Goal: Transaction & Acquisition: Purchase product/service

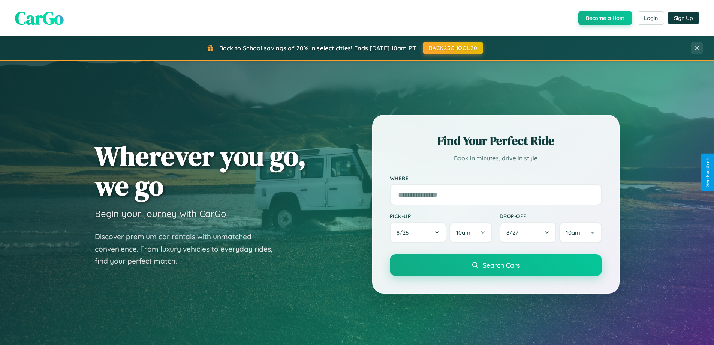
scroll to position [1442, 0]
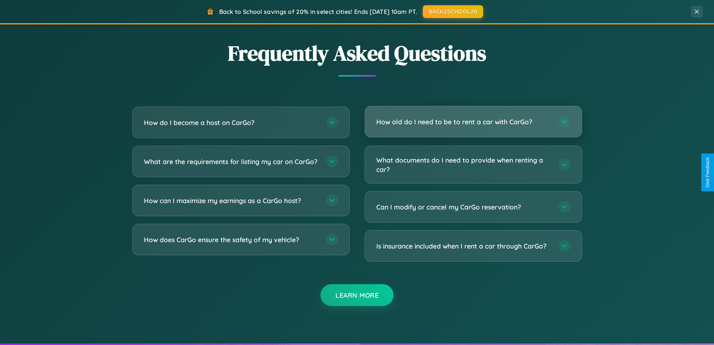
click at [473, 121] on h3 "How old do I need to be to rent a car with CarGo?" at bounding box center [463, 121] width 175 height 9
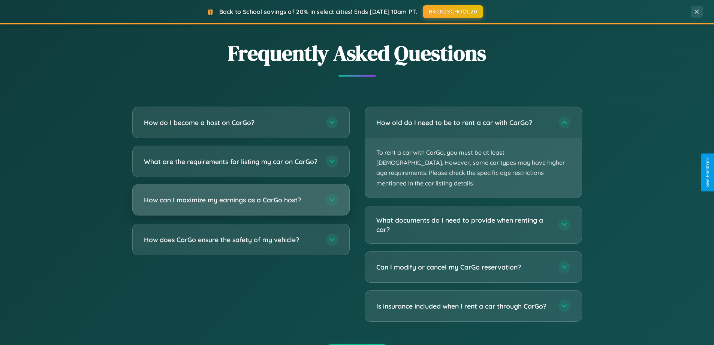
click at [241, 204] on h3 "How can I maximize my earnings as a CarGo host?" at bounding box center [231, 199] width 175 height 9
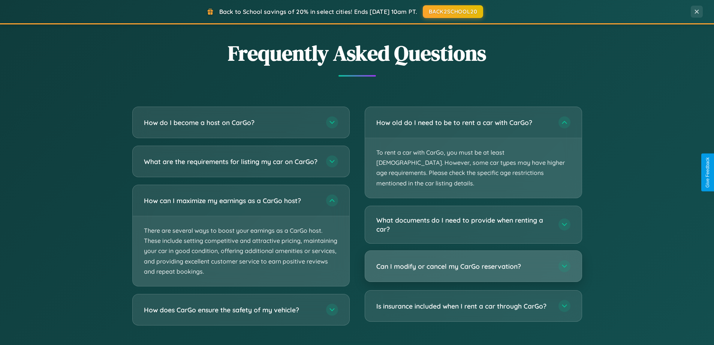
click at [473, 261] on h3 "Can I modify or cancel my CarGo reservation?" at bounding box center [463, 265] width 175 height 9
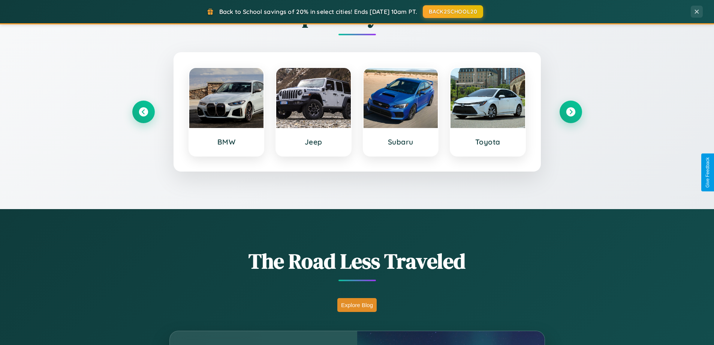
scroll to position [0, 0]
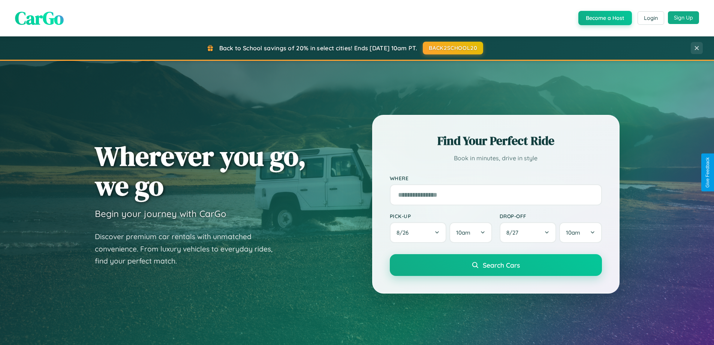
click at [683, 18] on button "Sign Up" at bounding box center [683, 17] width 31 height 13
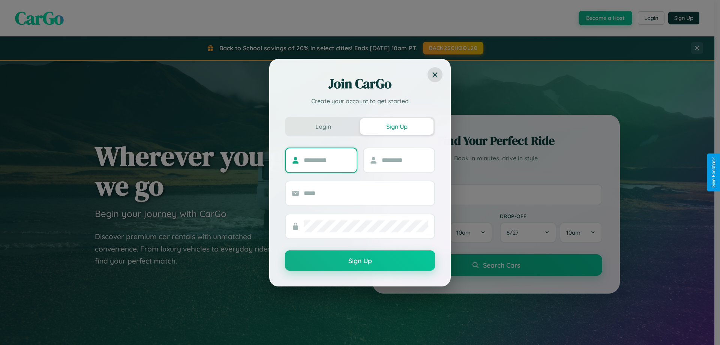
click at [327, 160] on input "text" at bounding box center [327, 160] width 47 height 12
type input "********"
click at [404, 160] on input "text" at bounding box center [405, 160] width 47 height 12
type input "******"
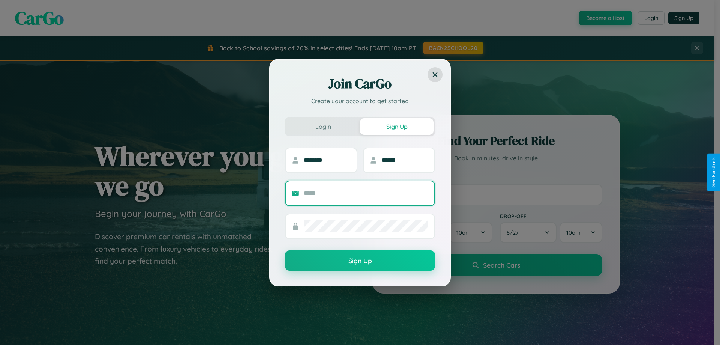
click at [366, 193] on input "text" at bounding box center [366, 193] width 124 height 12
type input "**********"
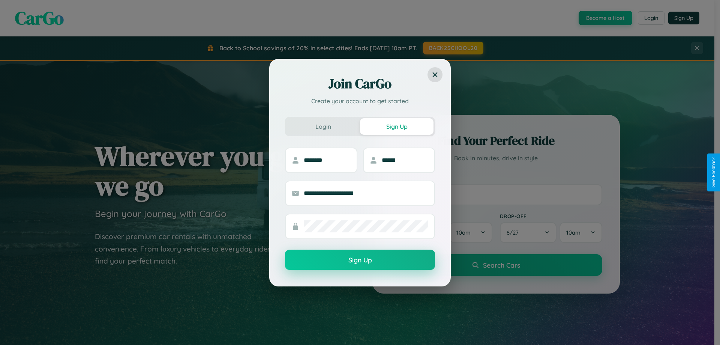
click at [360, 260] on button "Sign Up" at bounding box center [360, 259] width 150 height 20
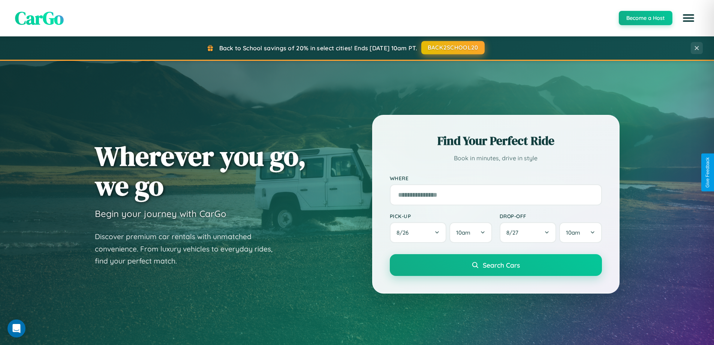
click at [452, 48] on button "BACK2SCHOOL20" at bounding box center [452, 47] width 63 height 13
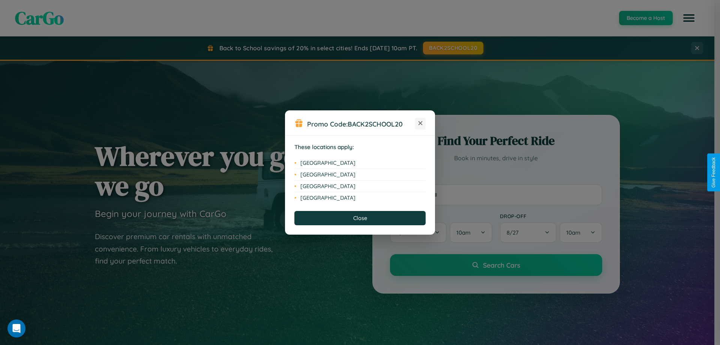
click at [420, 123] on icon at bounding box center [420, 123] width 4 height 4
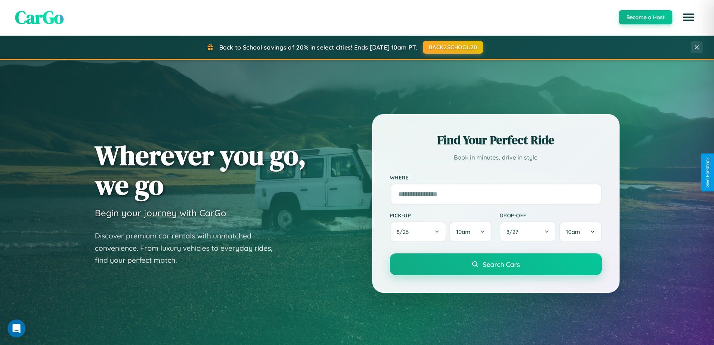
scroll to position [323, 0]
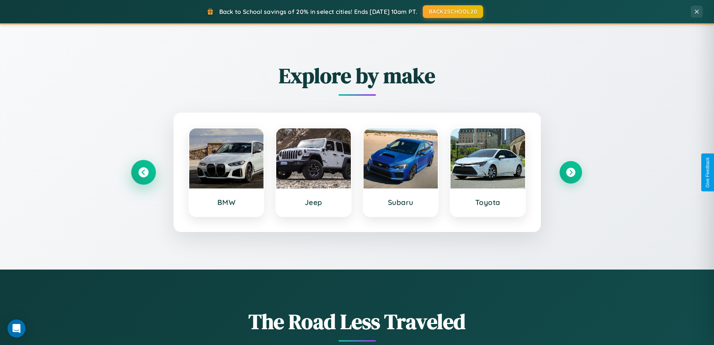
click at [143, 172] on icon at bounding box center [143, 172] width 10 height 10
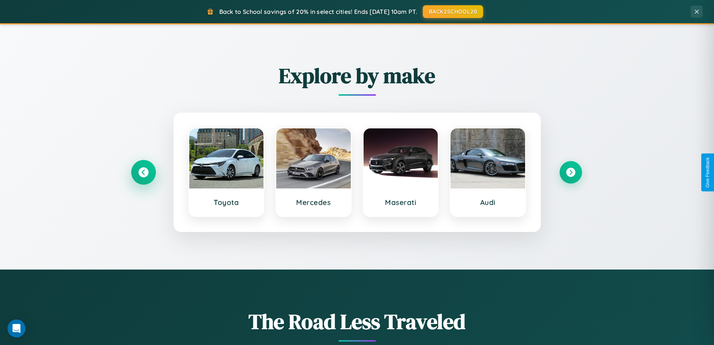
click at [143, 172] on icon at bounding box center [143, 172] width 10 height 10
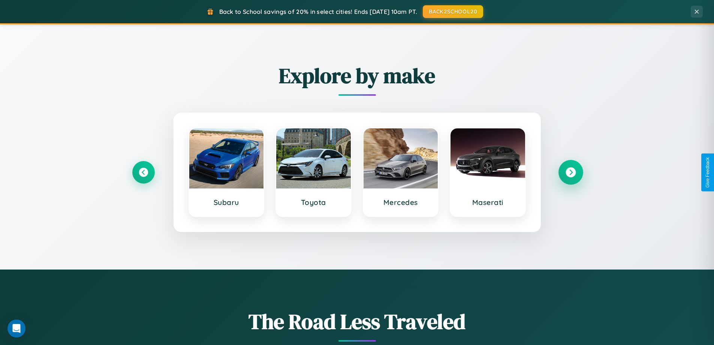
click at [571, 172] on icon at bounding box center [571, 172] width 10 height 10
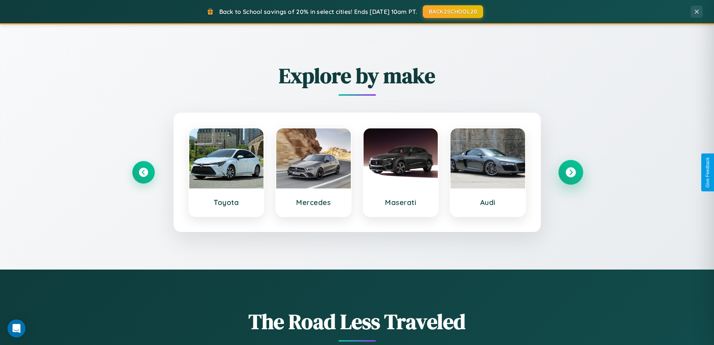
click at [571, 172] on icon at bounding box center [571, 172] width 10 height 10
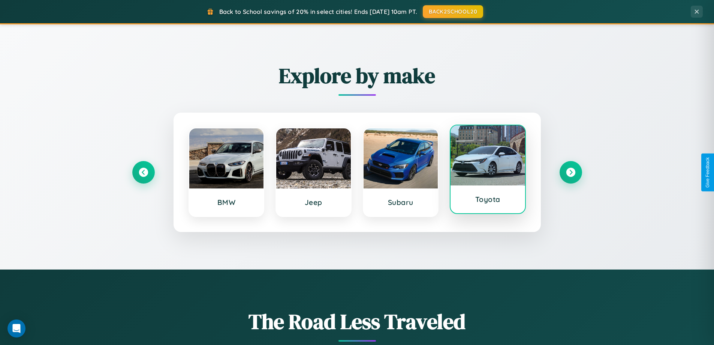
click at [488, 172] on div at bounding box center [488, 155] width 75 height 60
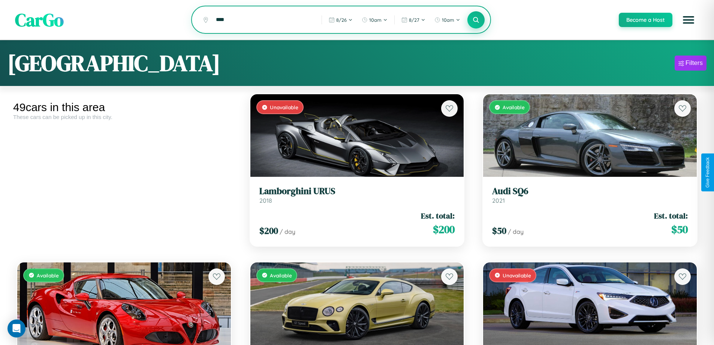
click at [476, 20] on icon at bounding box center [476, 19] width 7 height 7
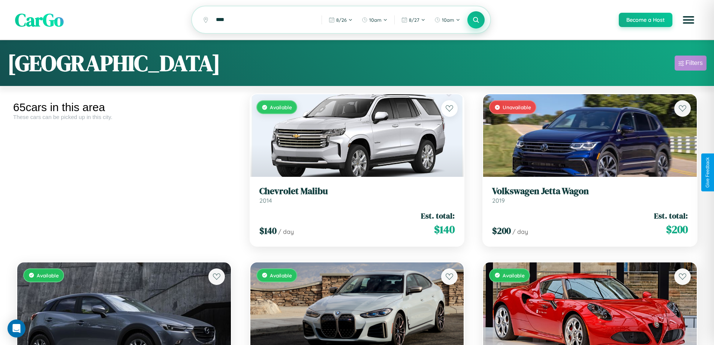
click at [691, 64] on div "Filters" at bounding box center [694, 62] width 17 height 7
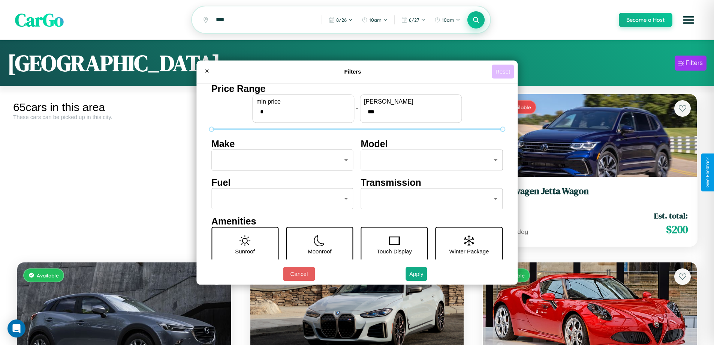
click at [504, 71] on button "Reset" at bounding box center [503, 71] width 22 height 14
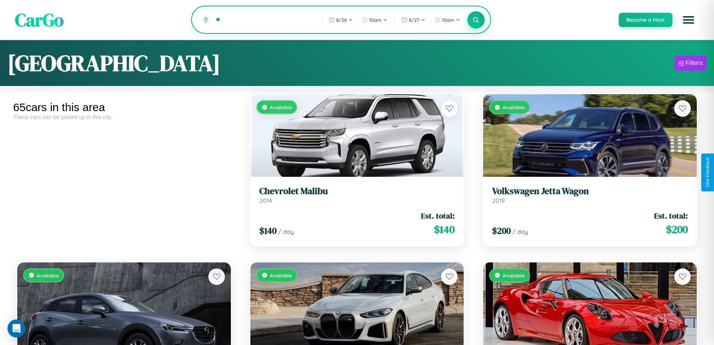
type input "*"
type input "*********"
click at [476, 20] on icon at bounding box center [476, 19] width 7 height 7
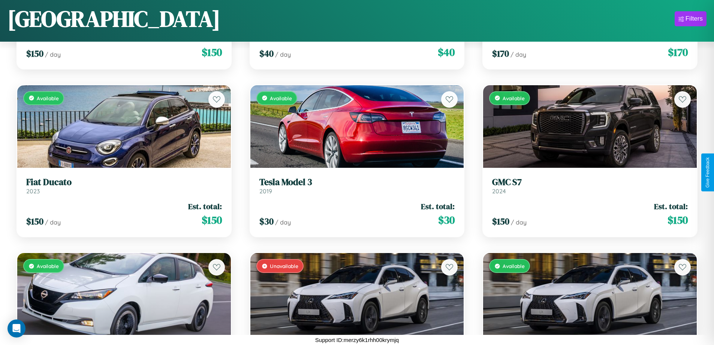
scroll to position [609, 0]
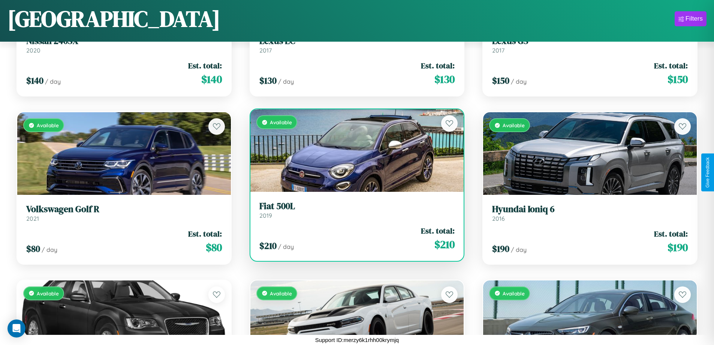
click at [354, 213] on link "Fiat 500L 2019" at bounding box center [357, 210] width 196 height 18
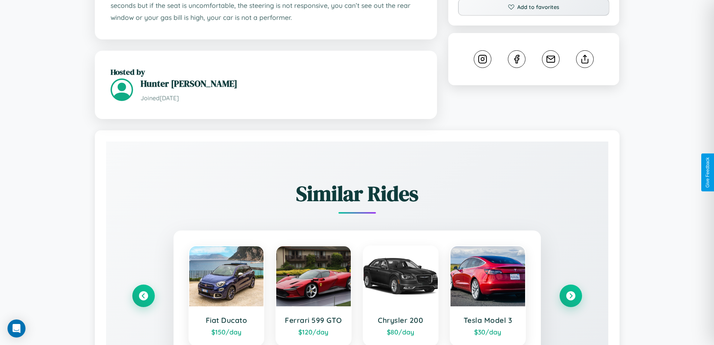
scroll to position [442, 0]
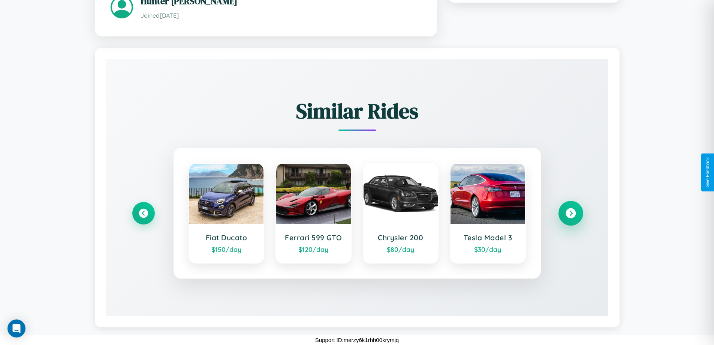
click at [571, 213] on icon at bounding box center [571, 213] width 10 height 10
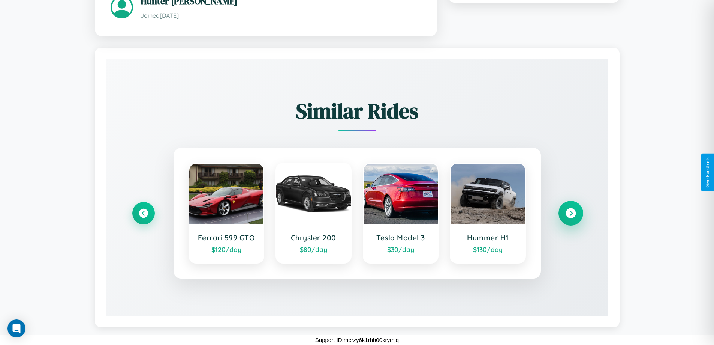
click at [571, 213] on icon at bounding box center [571, 213] width 10 height 10
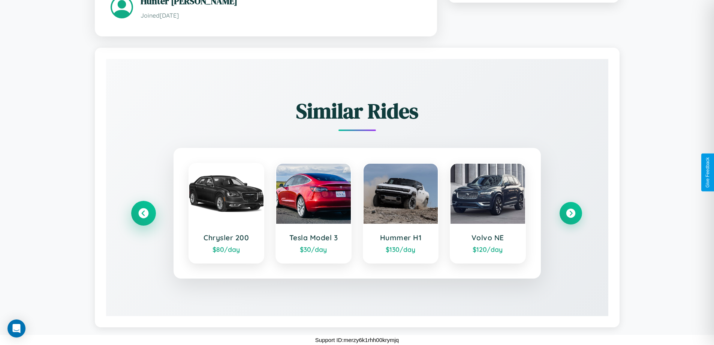
click at [143, 213] on icon at bounding box center [143, 213] width 10 height 10
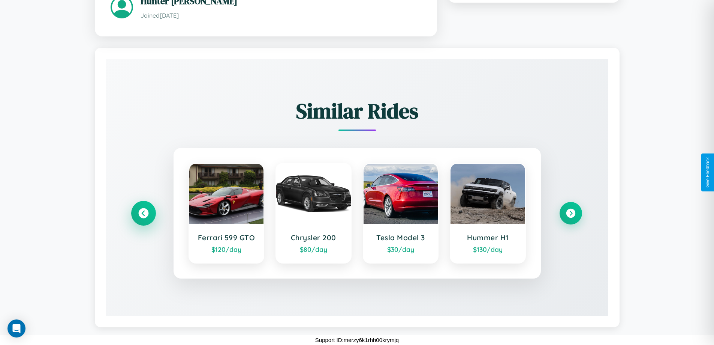
click at [143, 213] on icon at bounding box center [143, 213] width 10 height 10
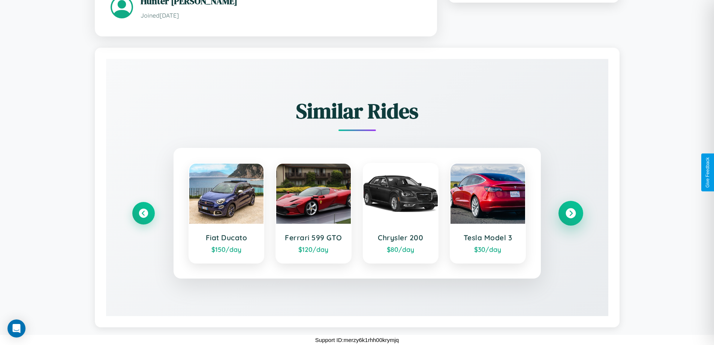
click at [571, 213] on icon at bounding box center [571, 213] width 10 height 10
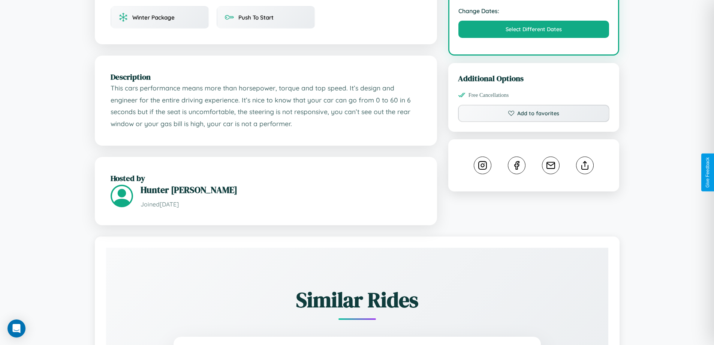
scroll to position [246, 0]
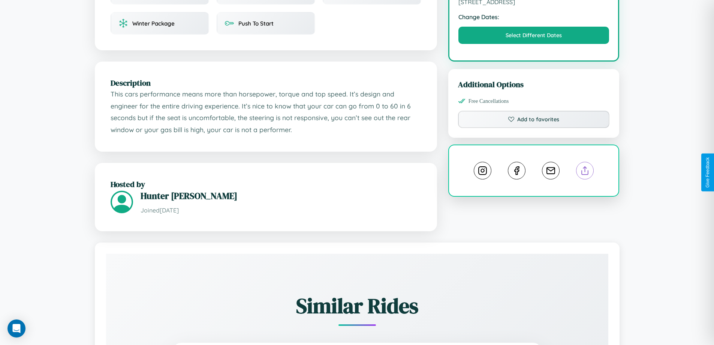
click at [585, 171] on line at bounding box center [585, 168] width 0 height 5
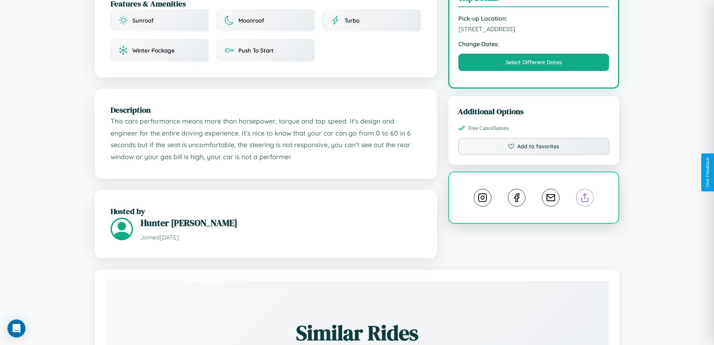
scroll to position [195, 0]
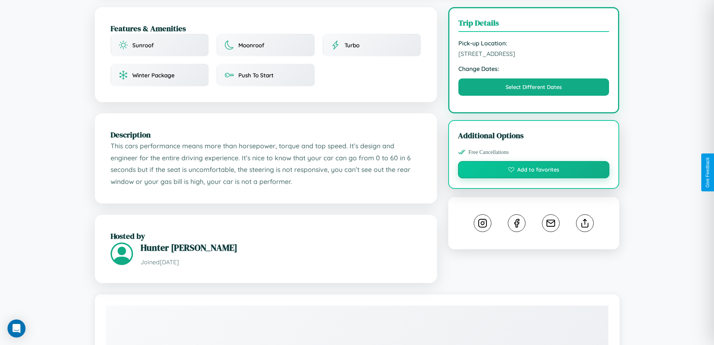
click at [534, 171] on button "Add to favorites" at bounding box center [534, 169] width 152 height 17
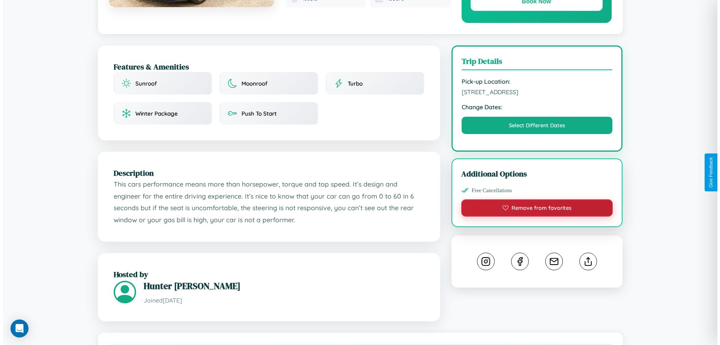
scroll to position [0, 0]
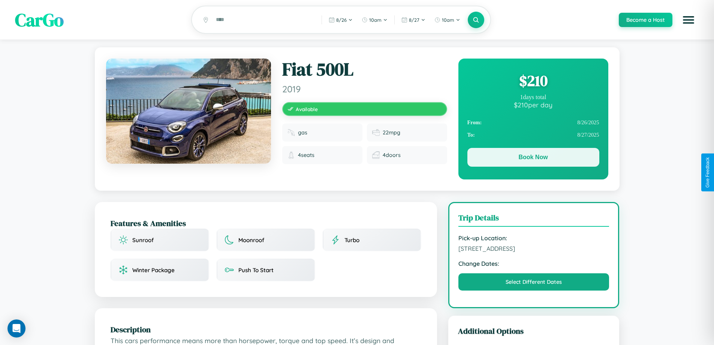
click at [533, 159] on button "Book Now" at bounding box center [533, 157] width 132 height 19
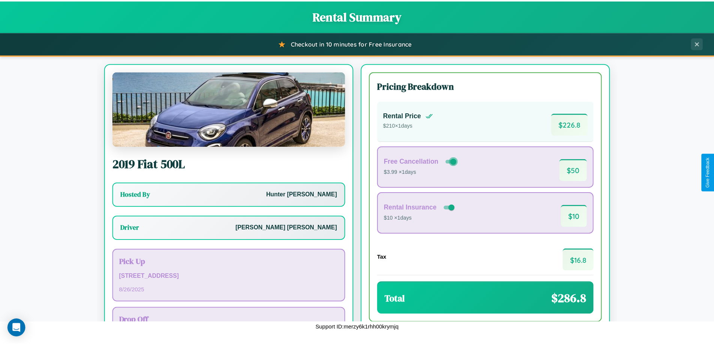
scroll to position [54, 0]
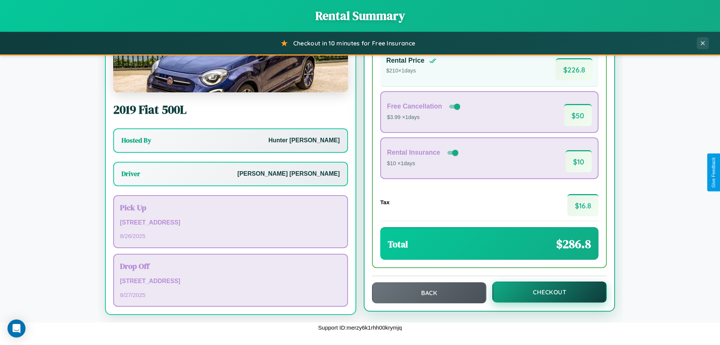
click at [544, 292] on button "Checkout" at bounding box center [549, 291] width 114 height 21
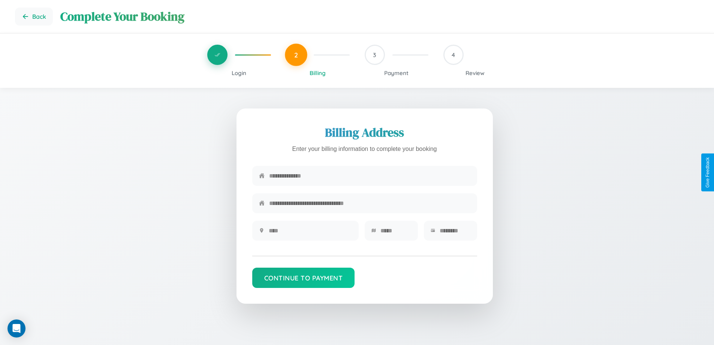
click at [370, 178] on input "text" at bounding box center [369, 175] width 201 height 18
type input "**********"
click at [310, 233] on input "text" at bounding box center [310, 230] width 83 height 18
type input "********"
click at [395, 233] on input "text" at bounding box center [395, 230] width 31 height 18
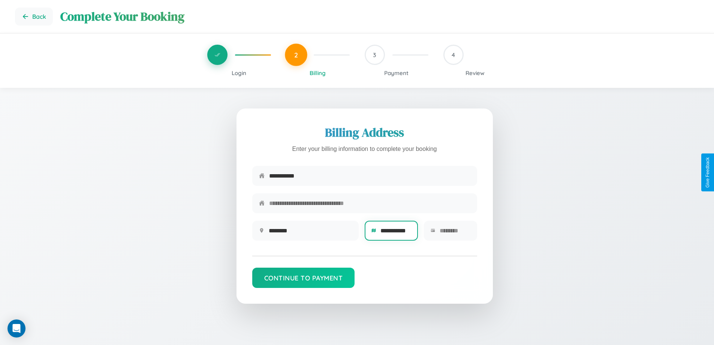
type input "**********"
click at [455, 233] on input "text" at bounding box center [455, 230] width 31 height 18
type input "*****"
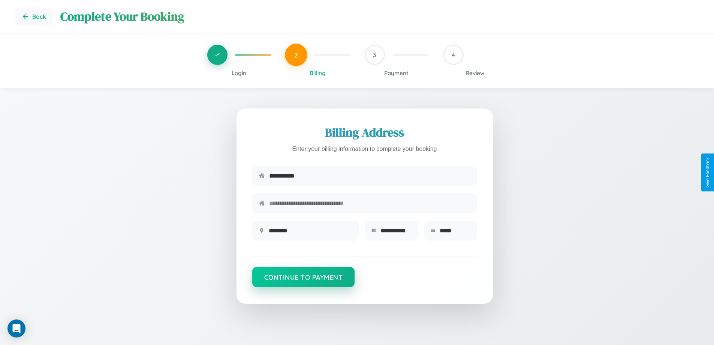
click at [303, 280] on button "Continue to Payment" at bounding box center [303, 277] width 103 height 20
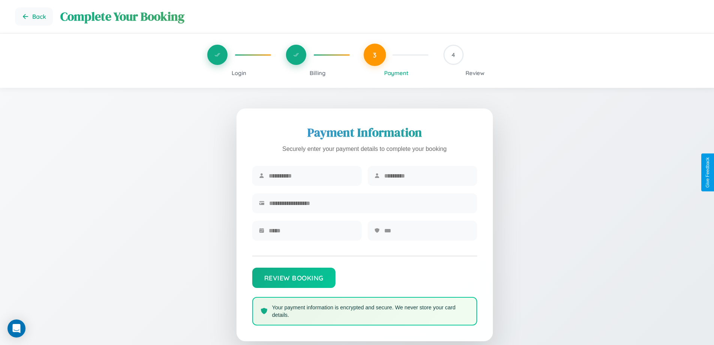
click at [312, 176] on input "text" at bounding box center [312, 175] width 86 height 18
type input "****"
click at [427, 176] on input "text" at bounding box center [427, 175] width 86 height 18
type input "******"
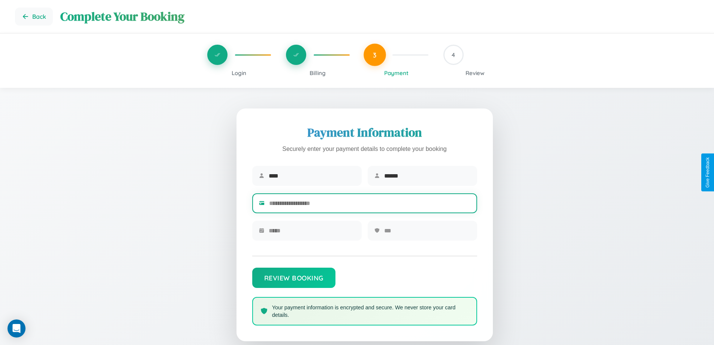
click at [370, 204] on input "text" at bounding box center [369, 203] width 201 height 18
type input "**********"
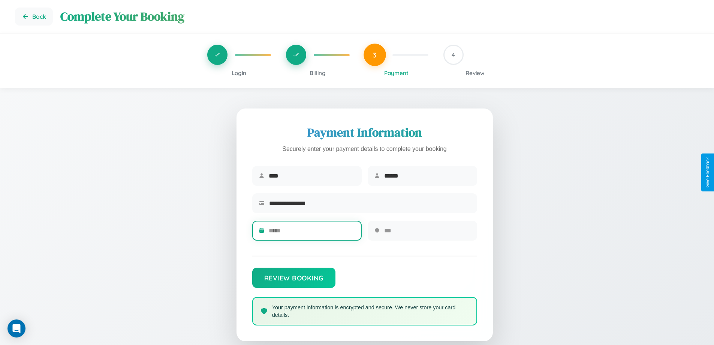
click at [312, 233] on input "text" at bounding box center [312, 230] width 86 height 18
type input "*****"
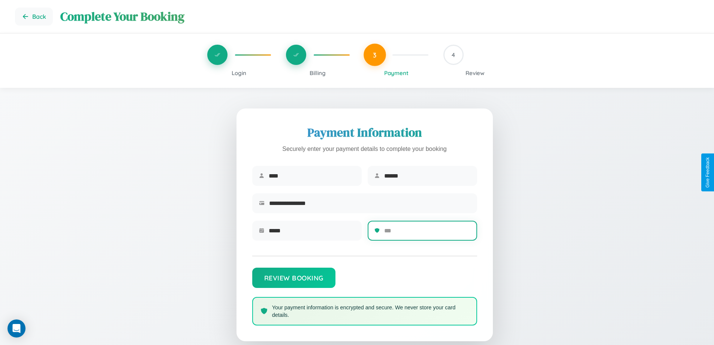
click at [427, 233] on input "text" at bounding box center [427, 230] width 86 height 18
type input "***"
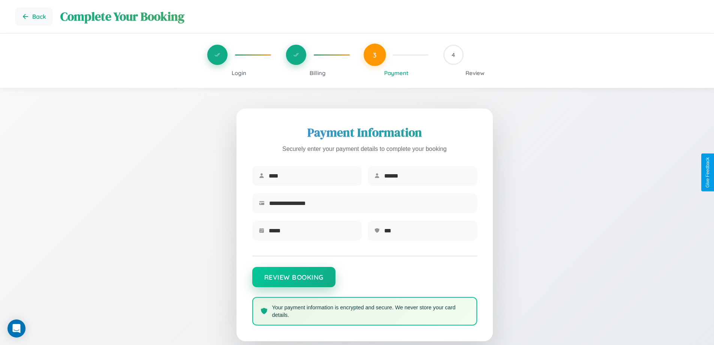
click at [294, 280] on button "Review Booking" at bounding box center [293, 277] width 83 height 20
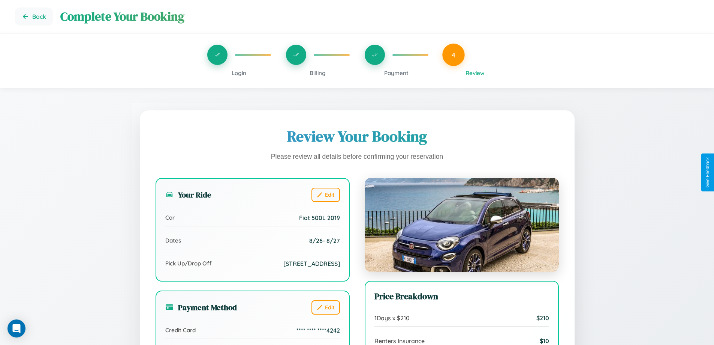
scroll to position [229, 0]
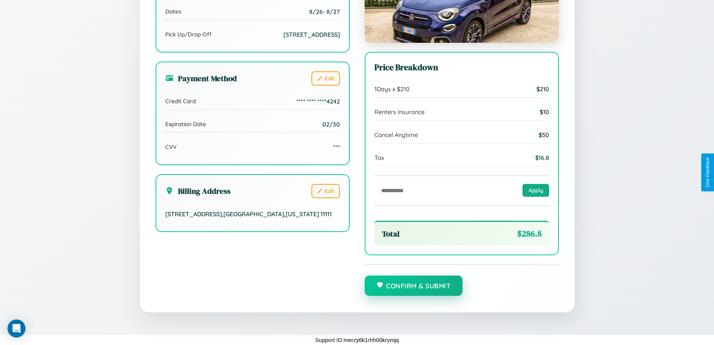
click at [413, 286] on button "Confirm & Submit" at bounding box center [414, 285] width 98 height 20
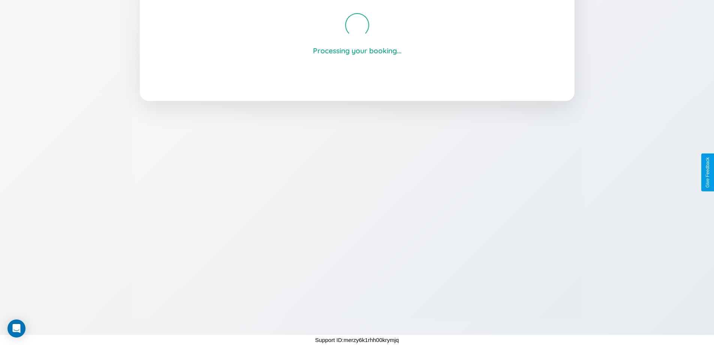
scroll to position [143, 0]
